Goal: Information Seeking & Learning: Understand process/instructions

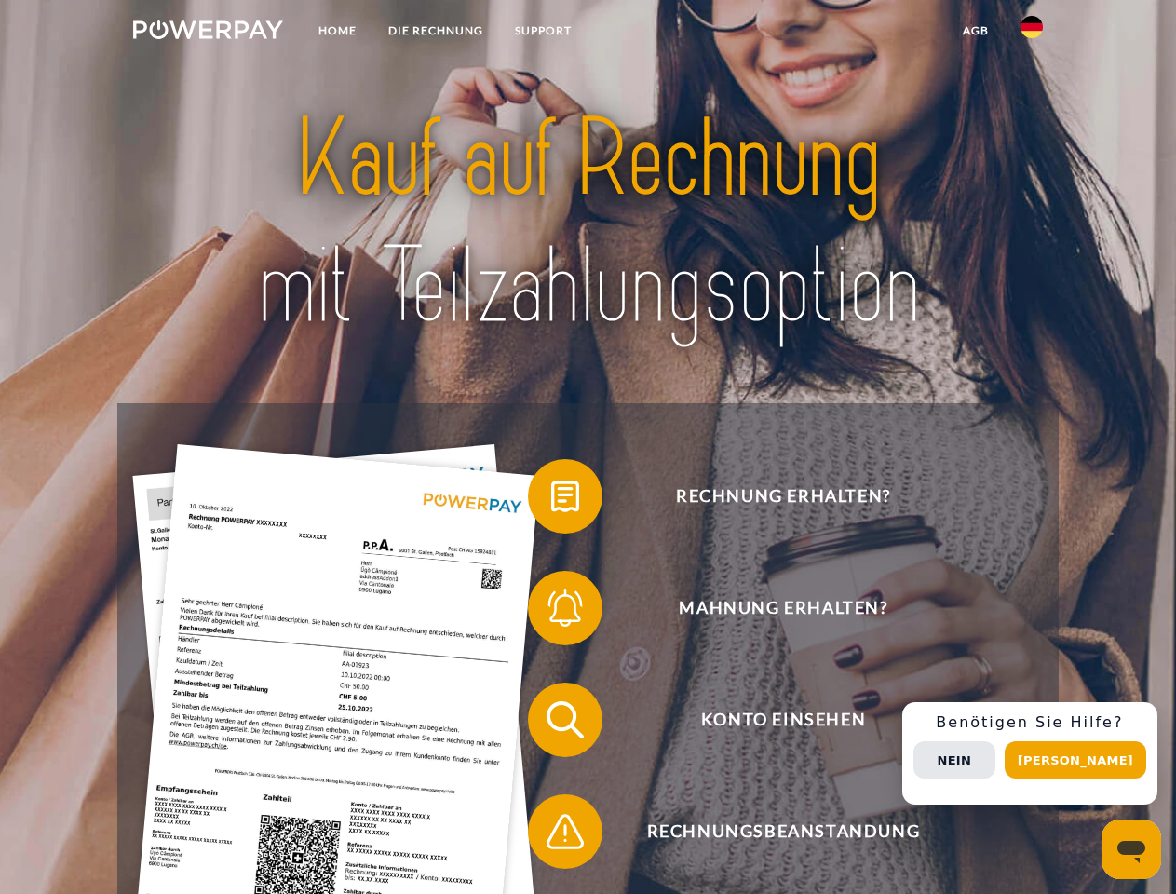
click at [208, 33] on img at bounding box center [208, 29] width 150 height 19
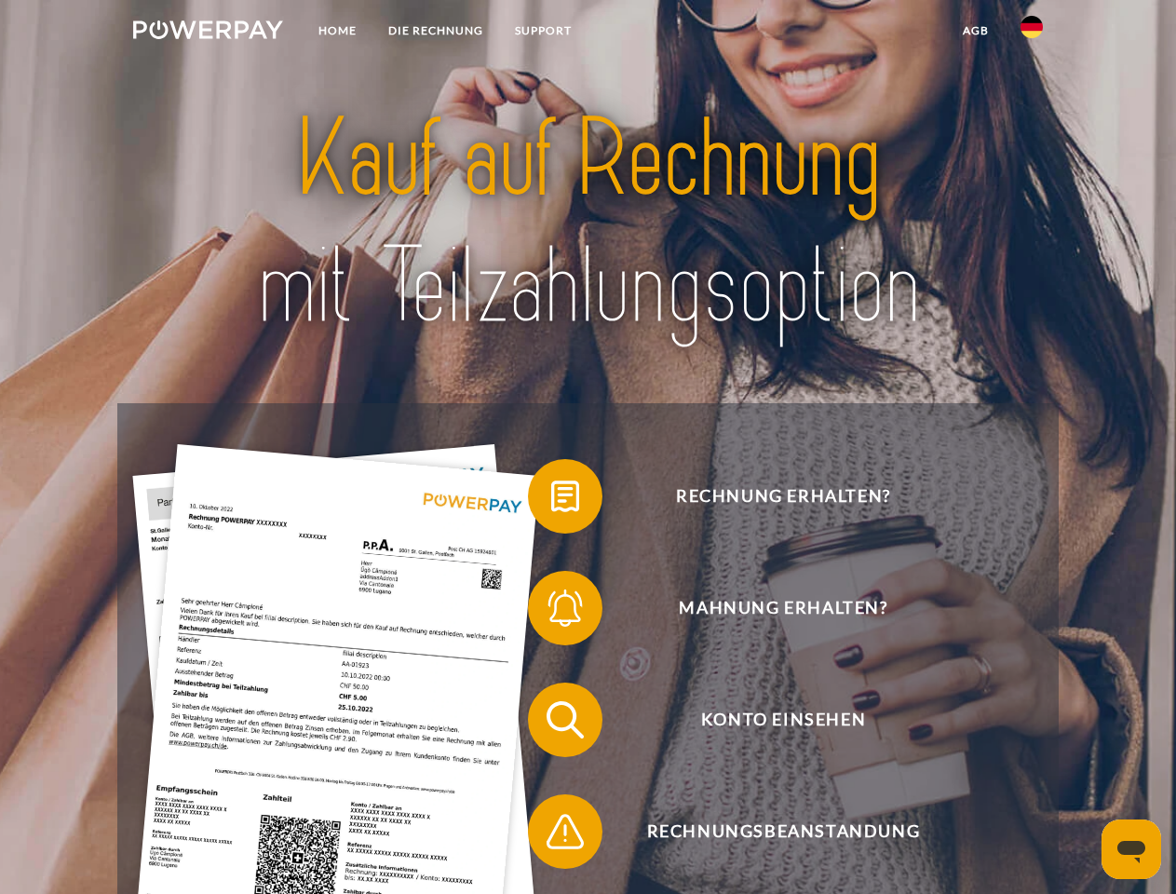
click at [1032, 33] on img at bounding box center [1031, 27] width 22 height 22
click at [975, 31] on link "agb" at bounding box center [976, 31] width 58 height 34
click at [551, 500] on span at bounding box center [537, 496] width 93 height 93
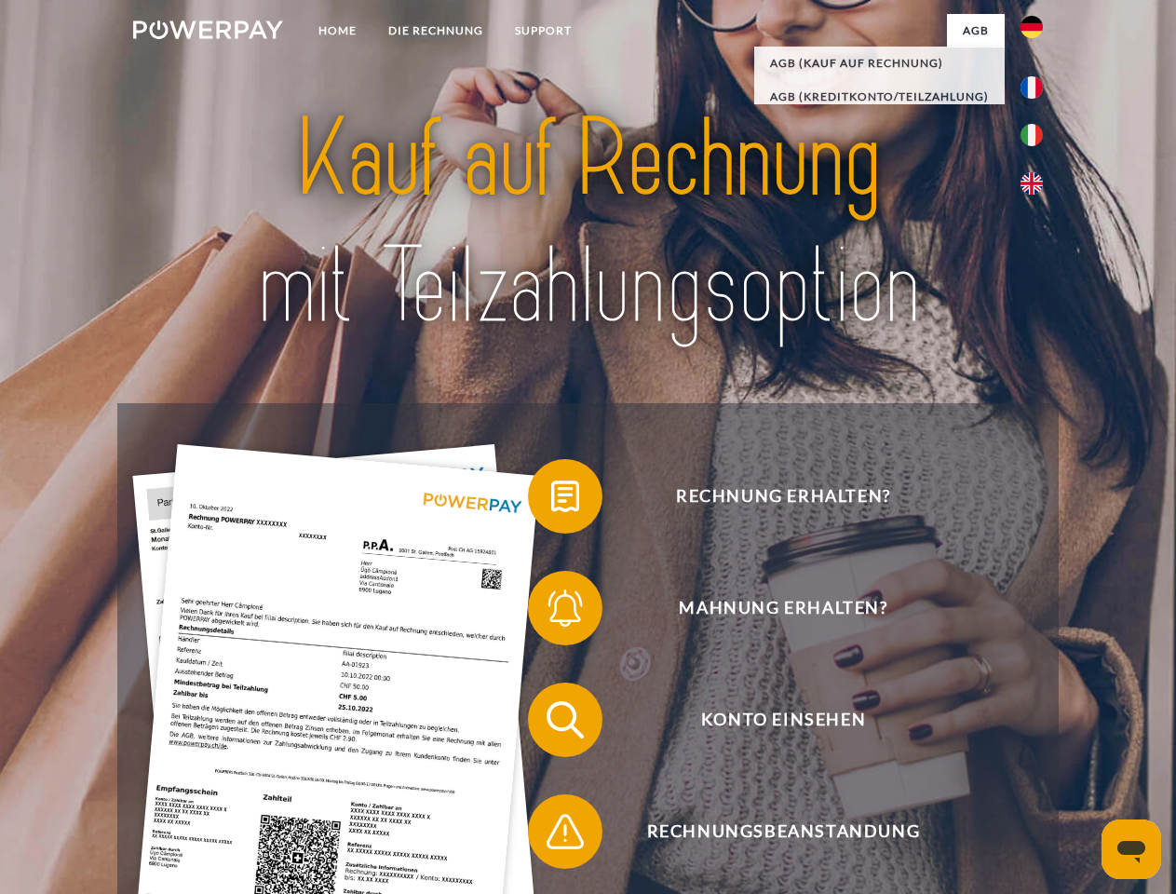
click at [551, 612] on span at bounding box center [537, 607] width 93 height 93
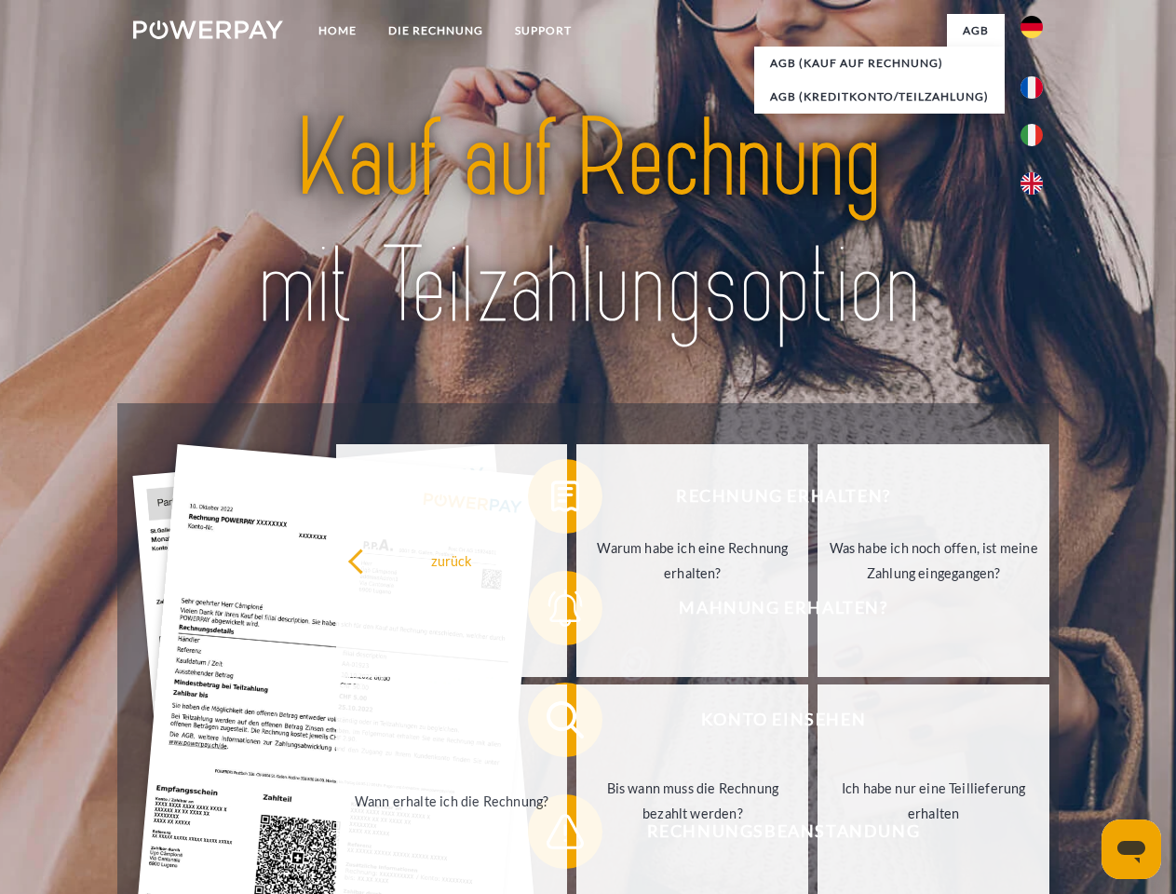
click at [576, 723] on link "Bis wann muss die Rechnung bezahlt werden?" at bounding box center [692, 800] width 232 height 233
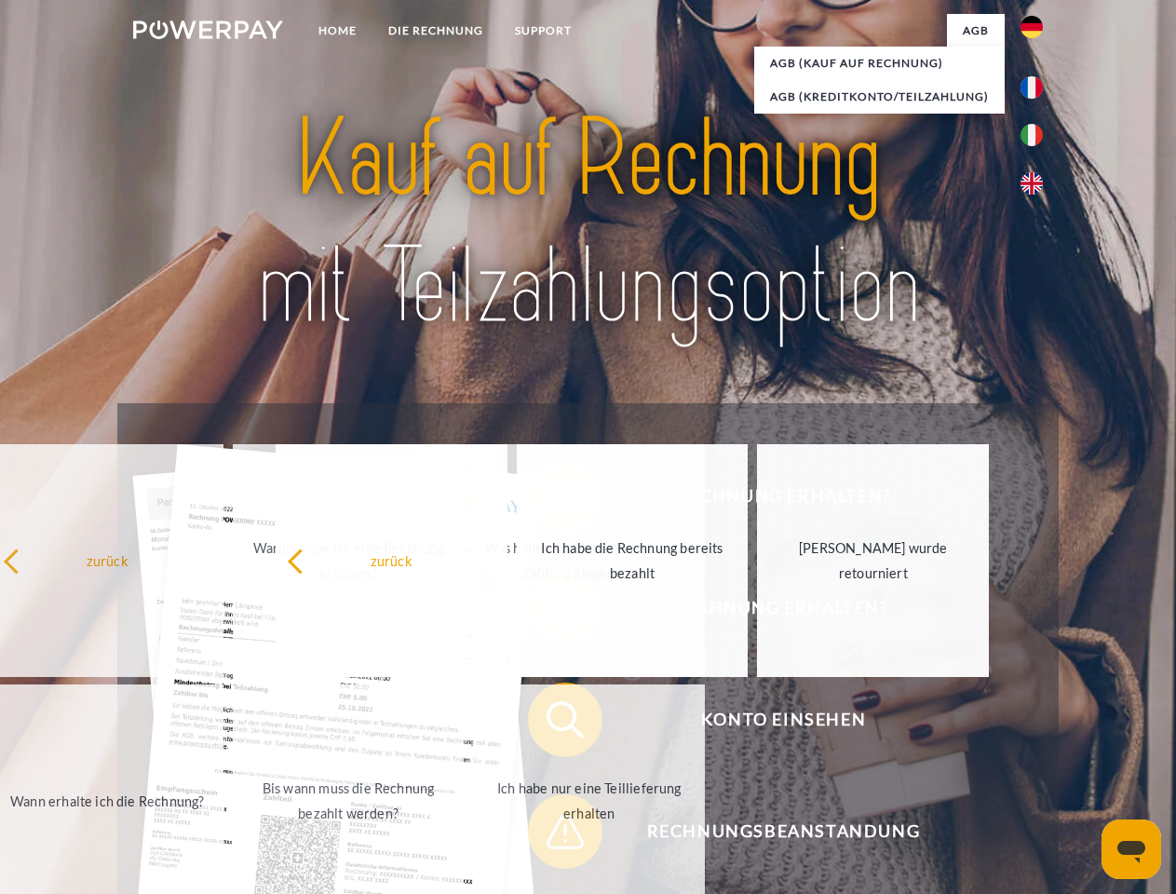
click at [551, 835] on span at bounding box center [537, 831] width 93 height 93
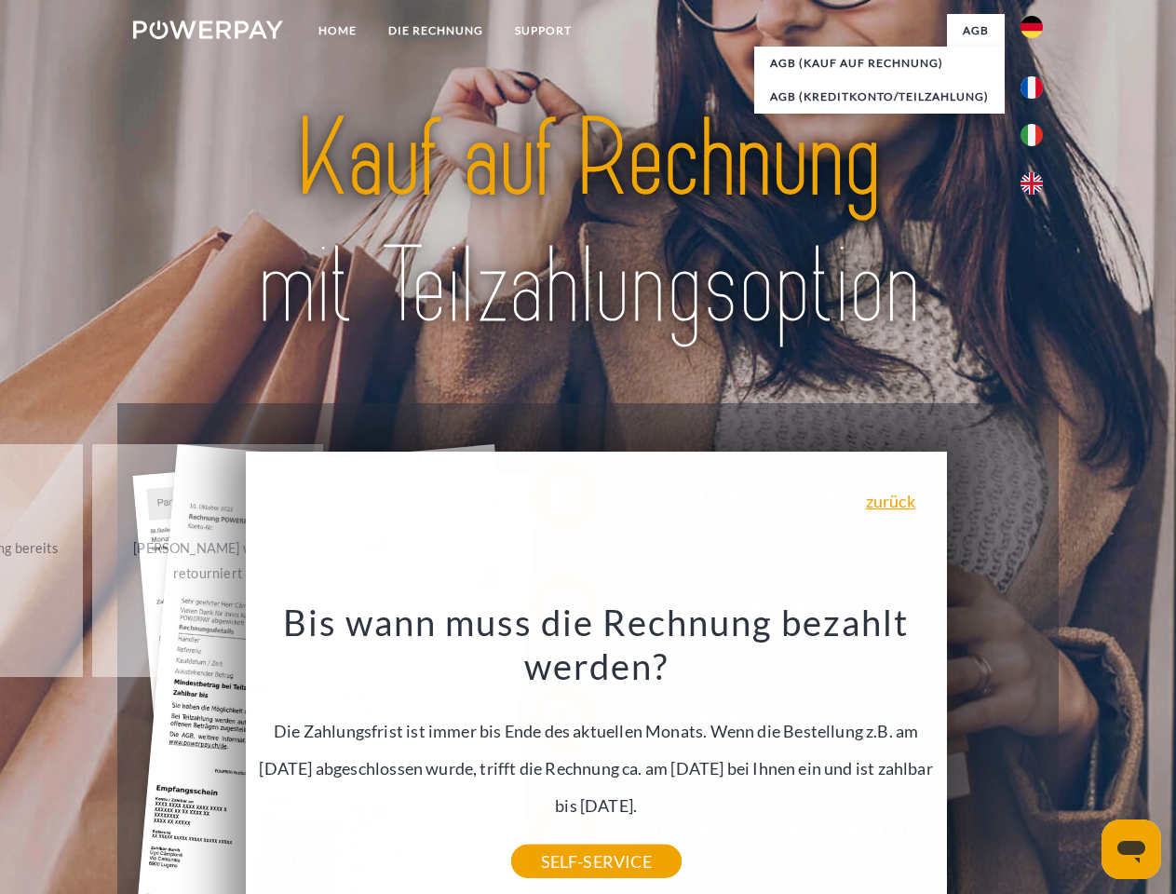
click at [1036, 753] on div "Rechnung erhalten? Mahnung erhalten? Konto einsehen" at bounding box center [587, 775] width 940 height 745
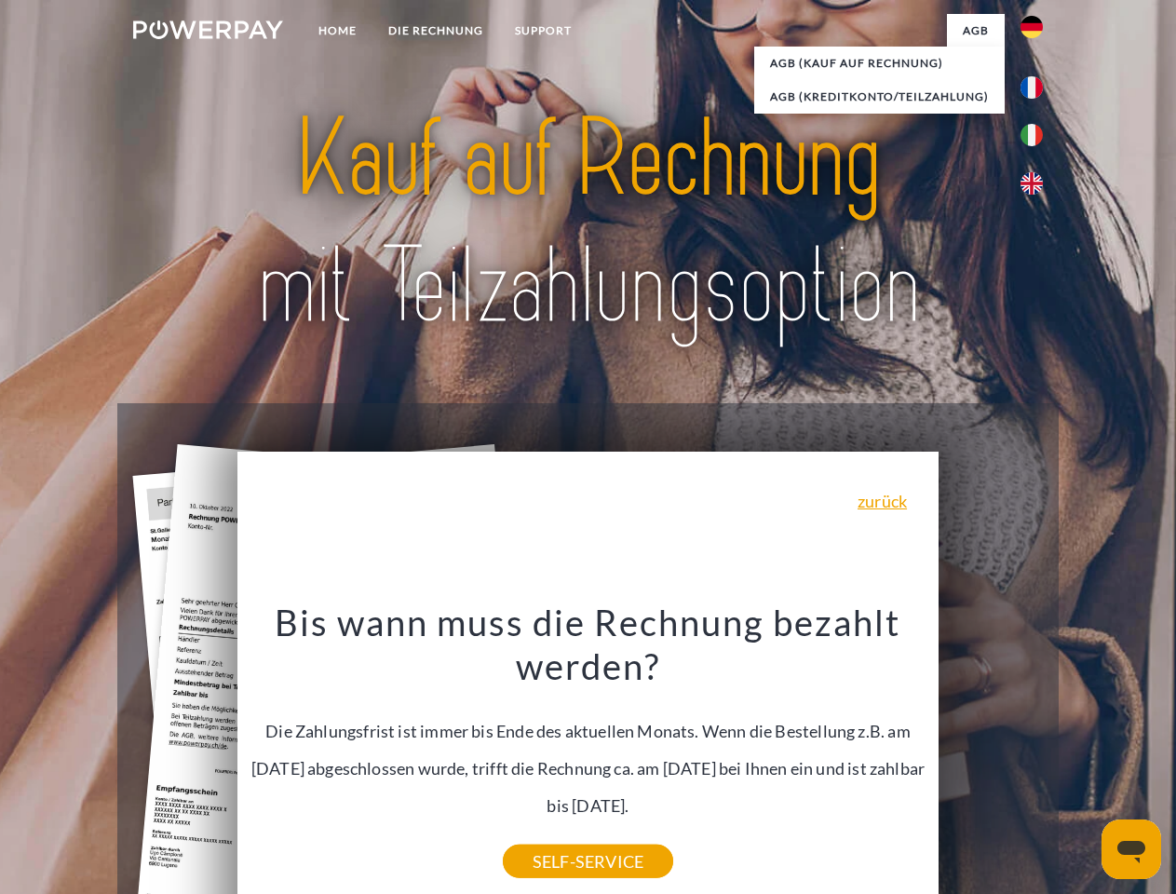
click at [991, 757] on span "Konto einsehen" at bounding box center [783, 719] width 456 height 74
click at [1082, 760] on header "Home DIE RECHNUNG SUPPORT" at bounding box center [588, 643] width 1176 height 1286
